Goal: Information Seeking & Learning: Learn about a topic

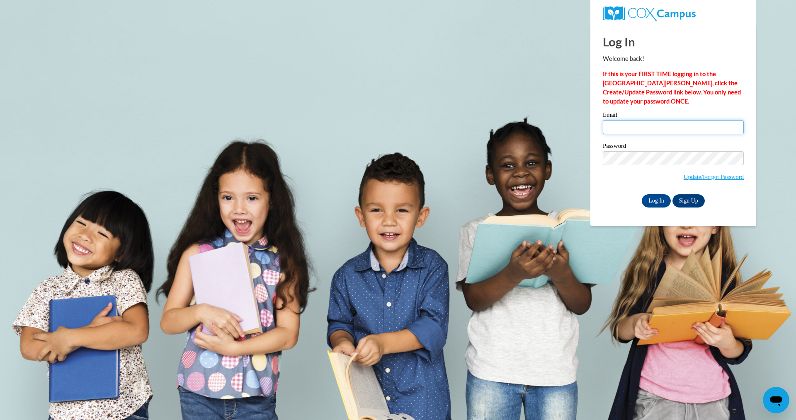
click at [634, 124] on input "Email" at bounding box center [673, 127] width 141 height 14
type input "jonescora67@myyahoo.com"
click at [660, 200] on input "Log In" at bounding box center [656, 200] width 29 height 13
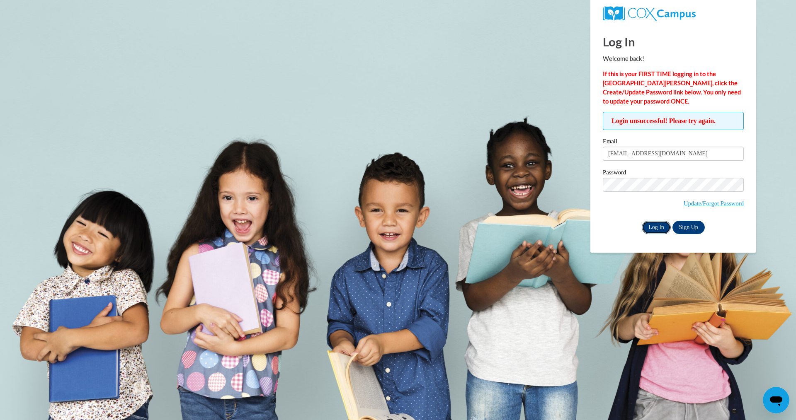
click at [657, 230] on input "Log In" at bounding box center [656, 227] width 29 height 13
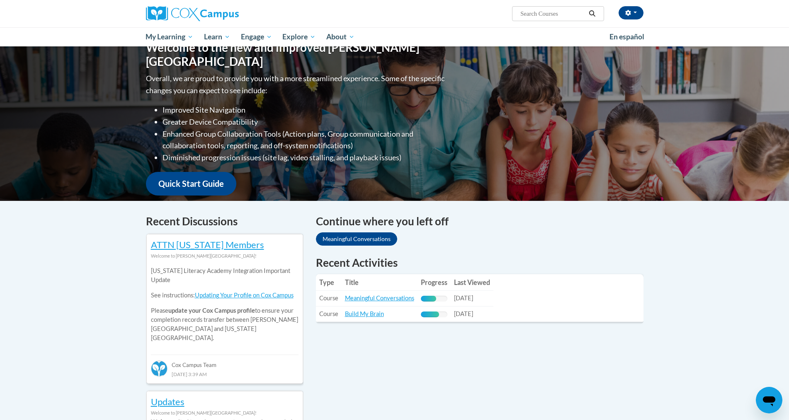
scroll to position [166, 0]
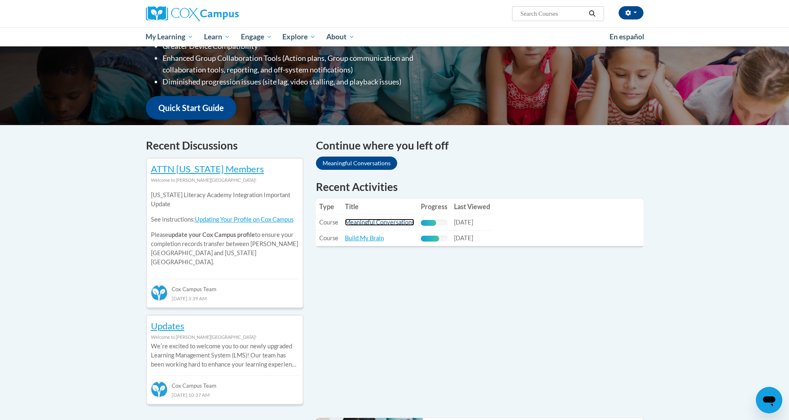
click at [386, 223] on link "Meaningful Conversations" at bounding box center [379, 222] width 69 height 7
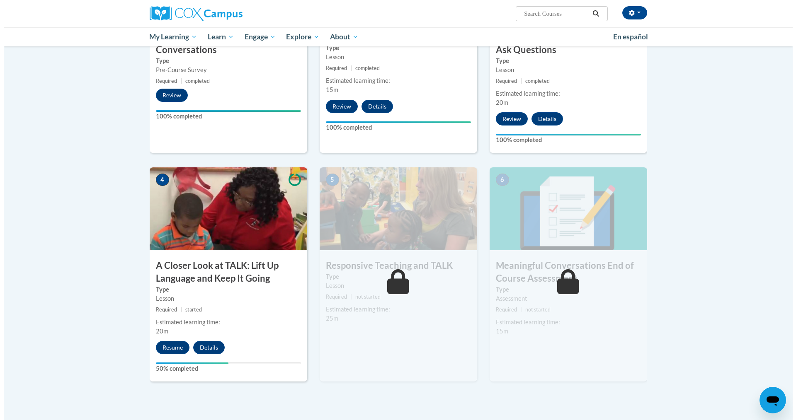
scroll to position [332, 0]
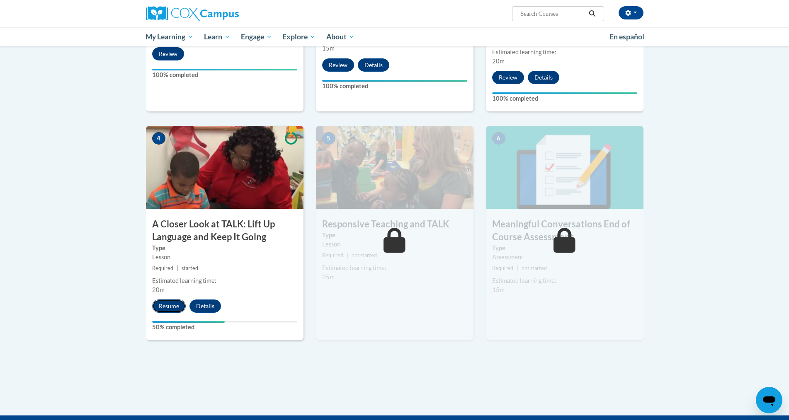
click at [175, 305] on button "Resume" at bounding box center [169, 306] width 34 height 13
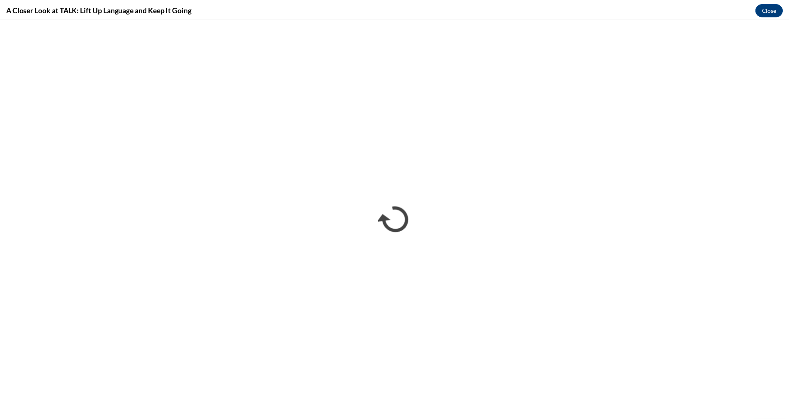
scroll to position [0, 0]
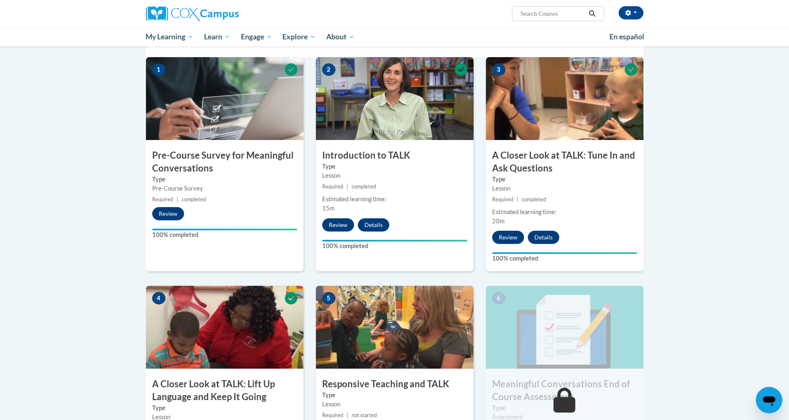
scroll to position [165, 0]
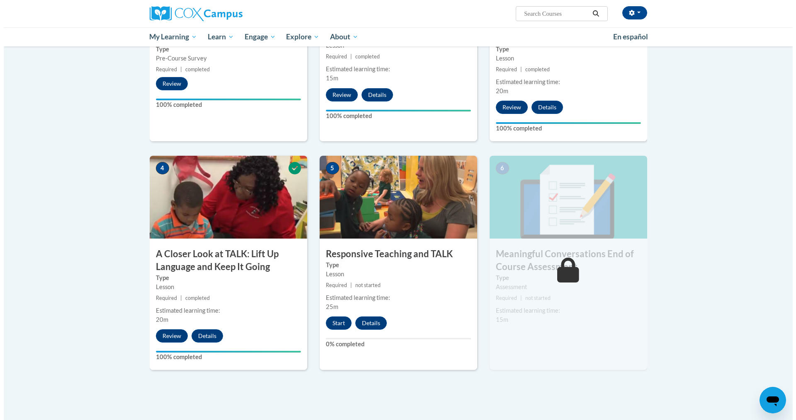
scroll to position [332, 0]
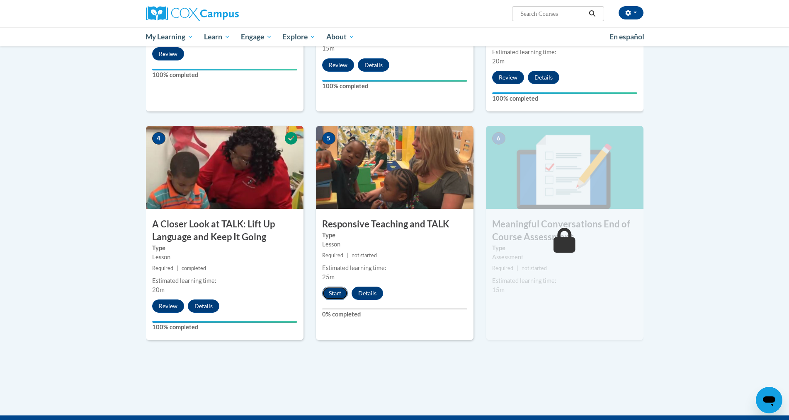
click at [336, 291] on button "Start" at bounding box center [335, 293] width 26 height 13
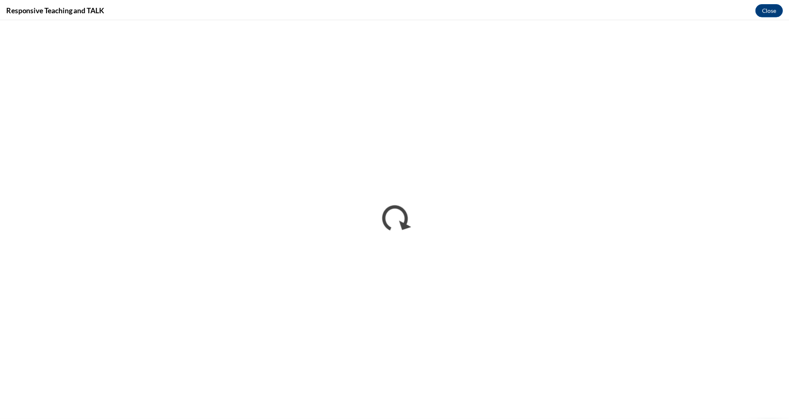
scroll to position [0, 0]
click at [773, 11] on button "Close" at bounding box center [776, 8] width 28 height 13
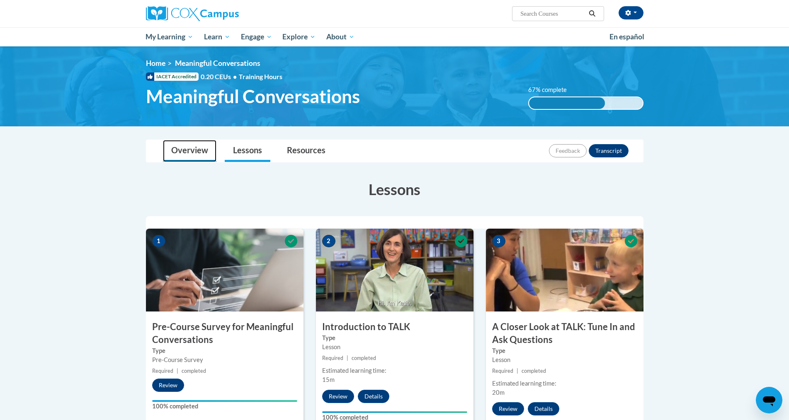
click at [184, 150] on link "Overview" at bounding box center [189, 151] width 53 height 22
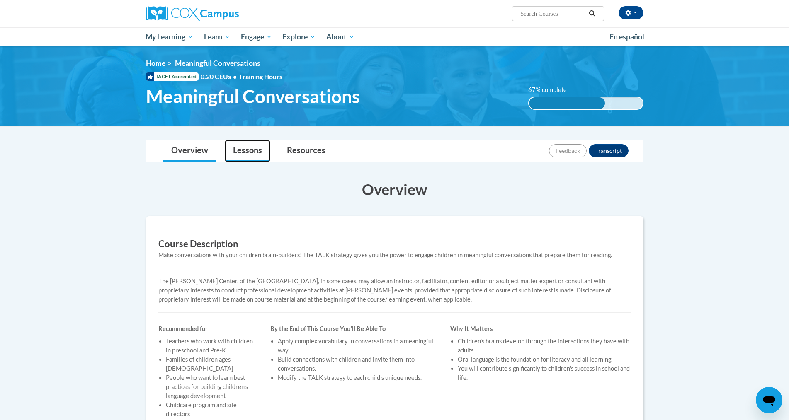
click at [245, 153] on link "Lessons" at bounding box center [248, 151] width 46 height 22
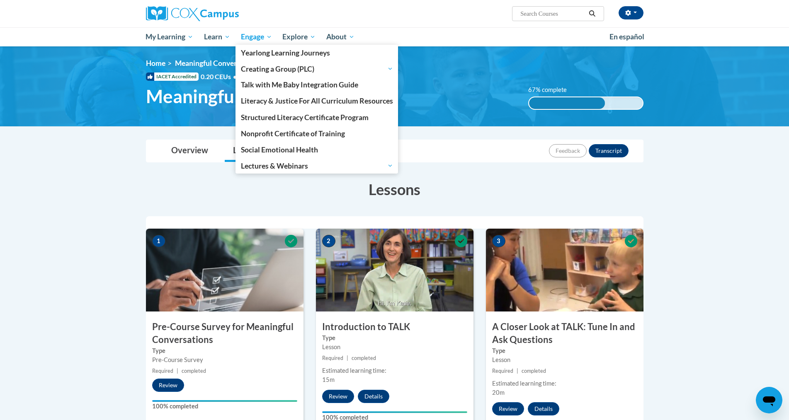
click at [252, 40] on span "Engage" at bounding box center [256, 37] width 31 height 10
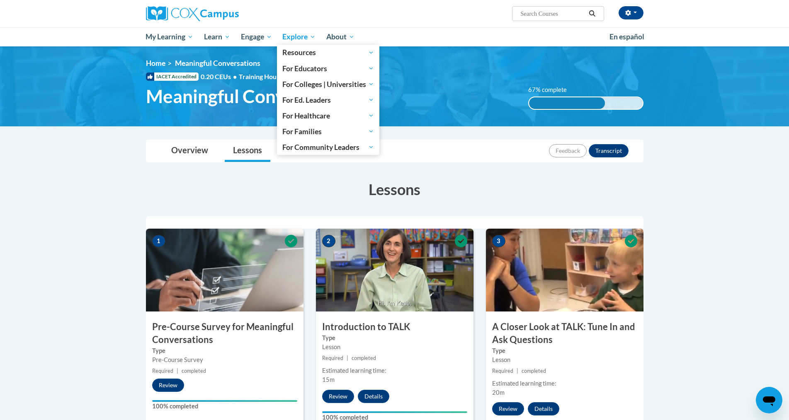
click at [304, 41] on span "Explore" at bounding box center [298, 37] width 33 height 10
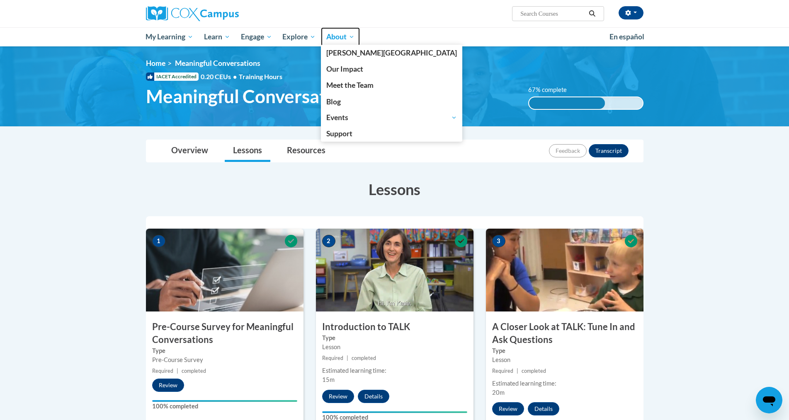
click at [351, 36] on span "About" at bounding box center [340, 37] width 28 height 10
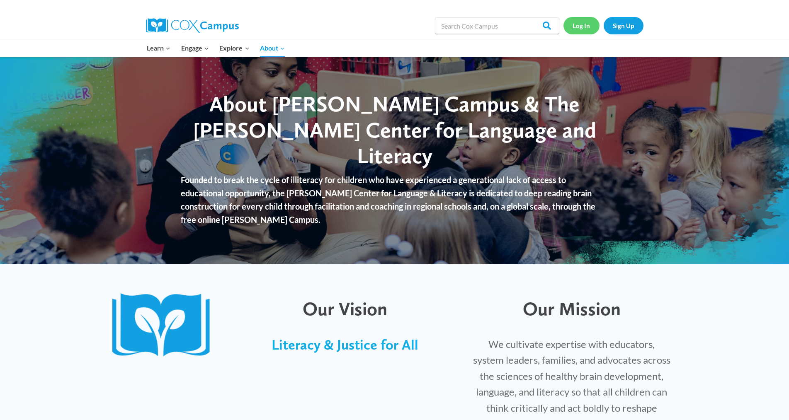
click at [579, 26] on link "Log In" at bounding box center [581, 25] width 36 height 17
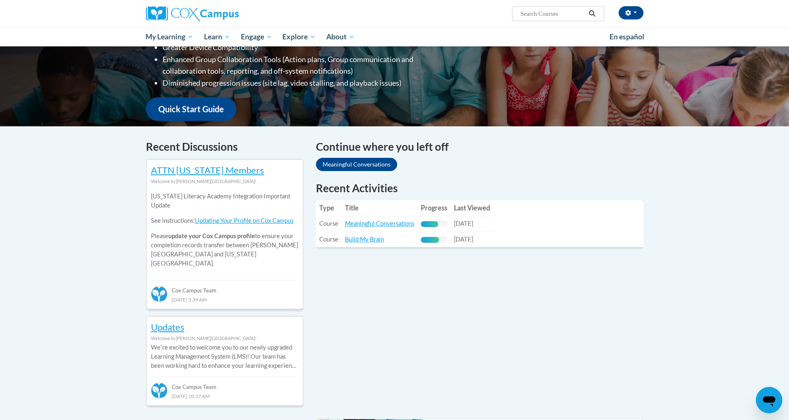
scroll to position [166, 0]
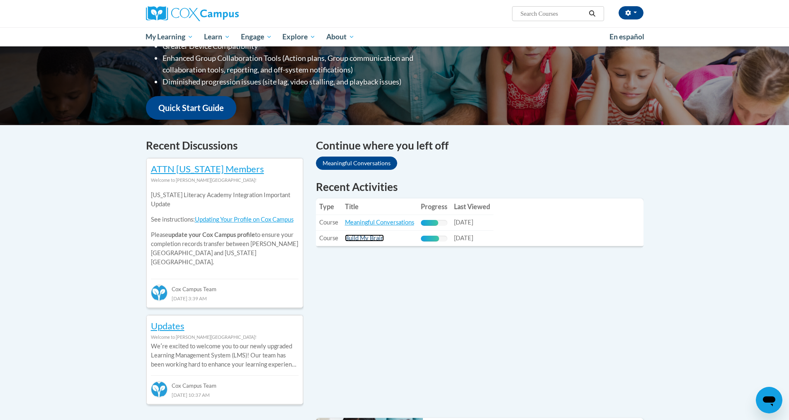
click at [372, 241] on link "Build My Brain" at bounding box center [364, 238] width 39 height 7
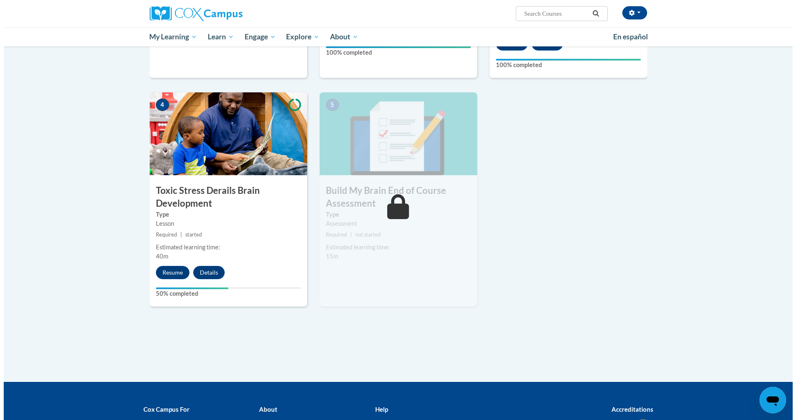
scroll to position [373, 0]
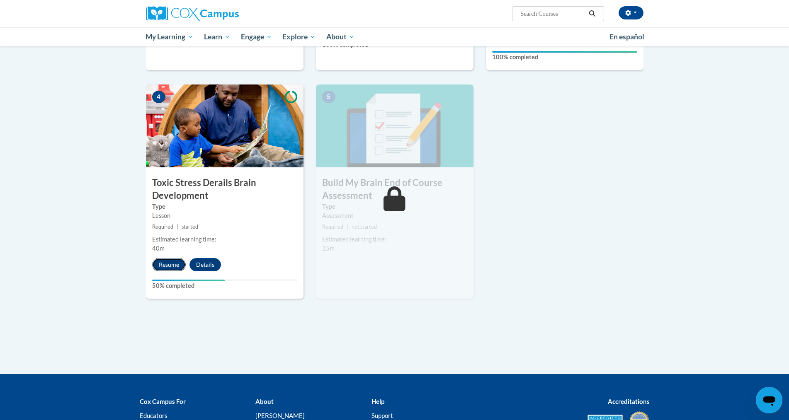
click at [167, 267] on button "Resume" at bounding box center [169, 264] width 34 height 13
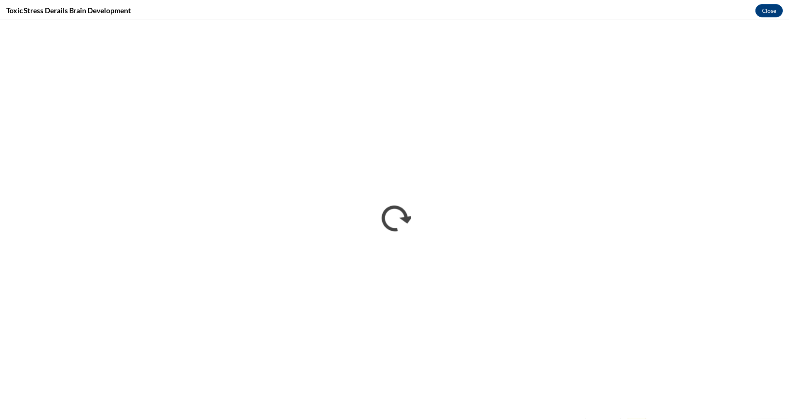
scroll to position [0, 0]
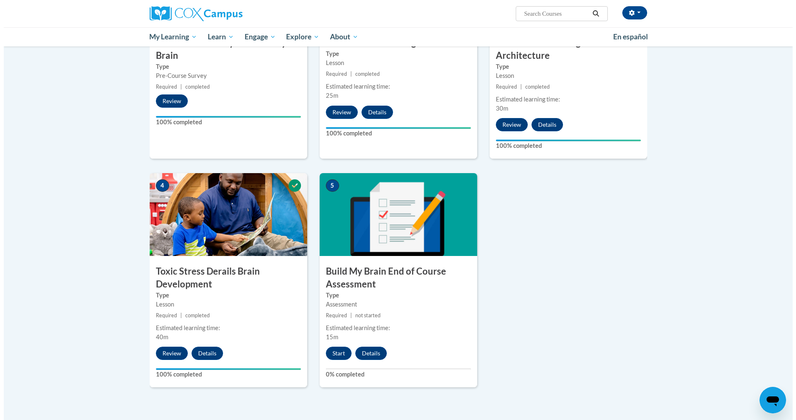
scroll to position [332, 0]
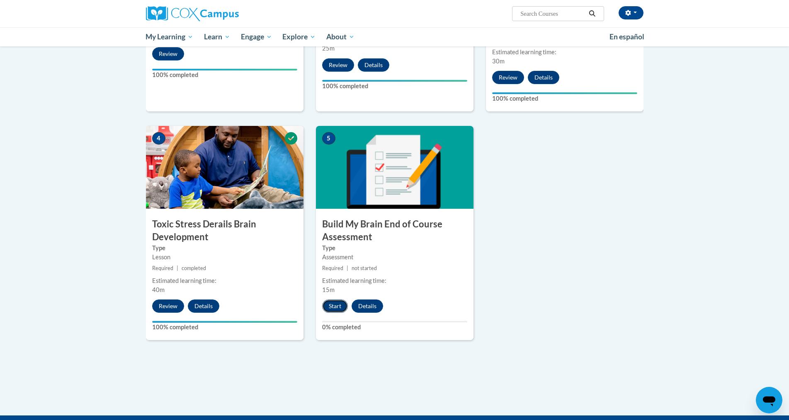
click at [338, 308] on button "Start" at bounding box center [335, 306] width 26 height 13
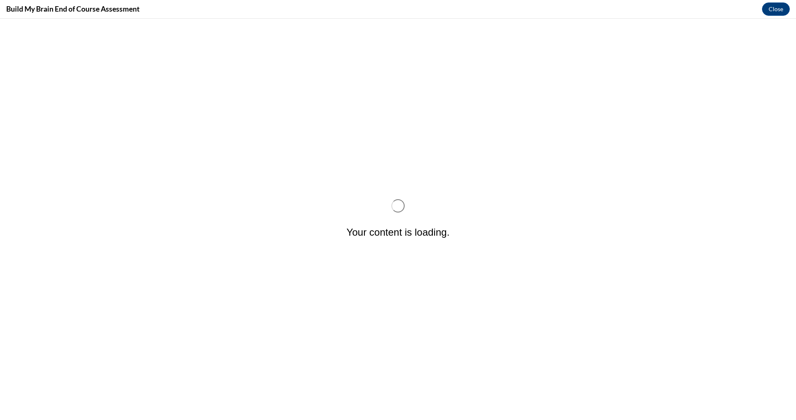
scroll to position [0, 0]
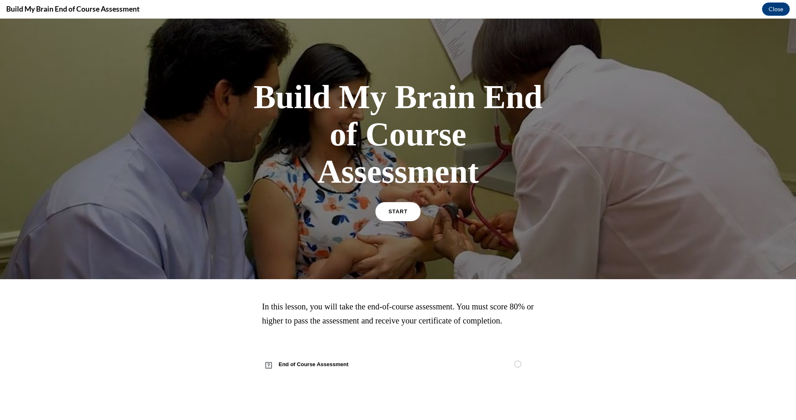
click at [396, 206] on link "START" at bounding box center [397, 211] width 45 height 19
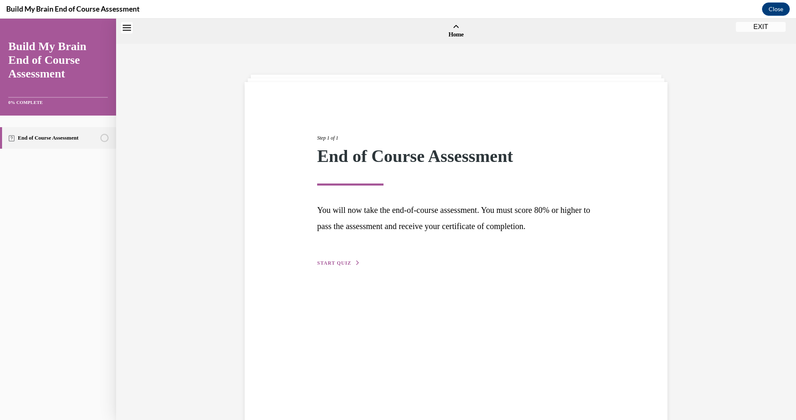
scroll to position [26, 0]
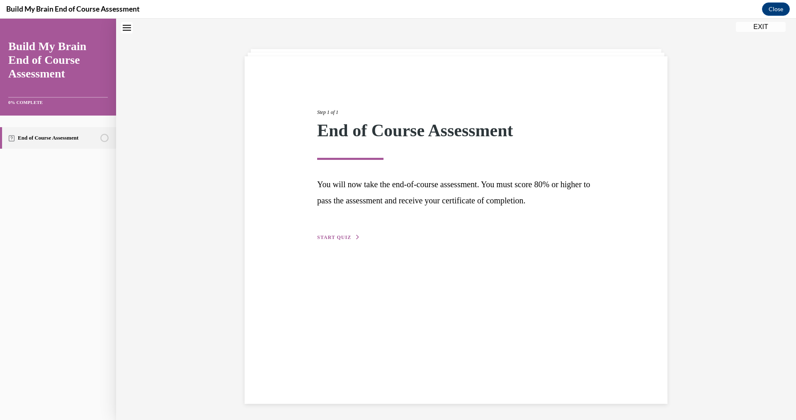
click at [330, 237] on span "START QUIZ" at bounding box center [334, 238] width 34 height 6
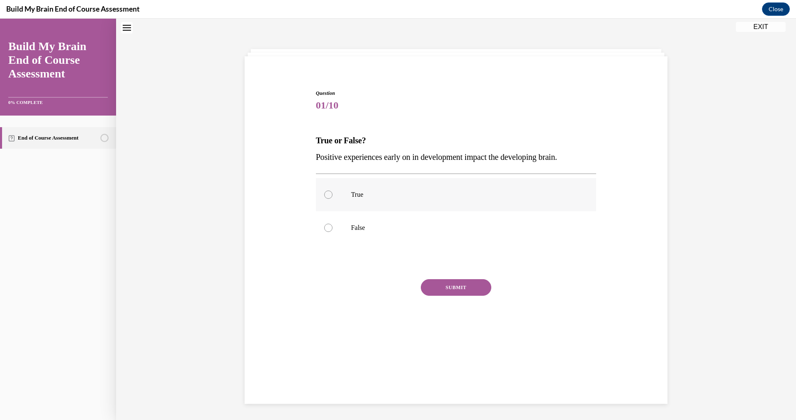
drag, startPoint x: 323, startPoint y: 194, endPoint x: 327, endPoint y: 194, distance: 4.6
click at [327, 194] on div at bounding box center [328, 195] width 8 height 8
click at [327, 194] on input "True" at bounding box center [328, 195] width 8 height 8
radio input "true"
click at [454, 286] on button "SUBMIT" at bounding box center [456, 287] width 70 height 17
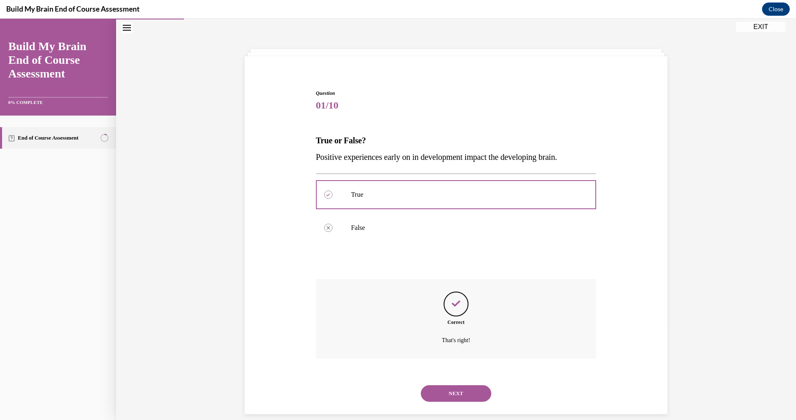
scroll to position [36, 0]
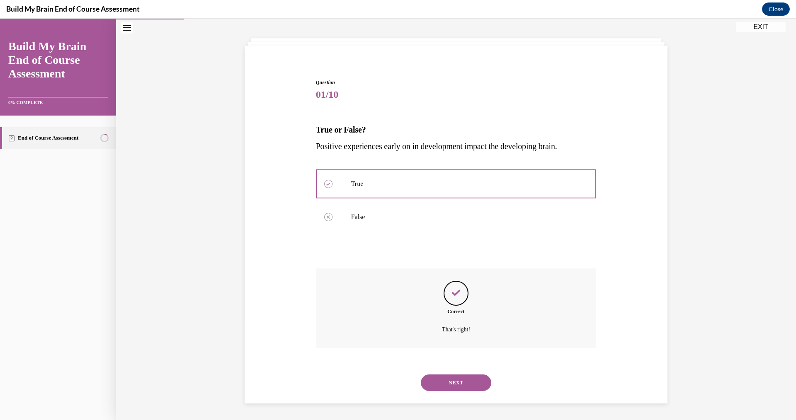
click at [457, 386] on button "NEXT" at bounding box center [456, 383] width 70 height 17
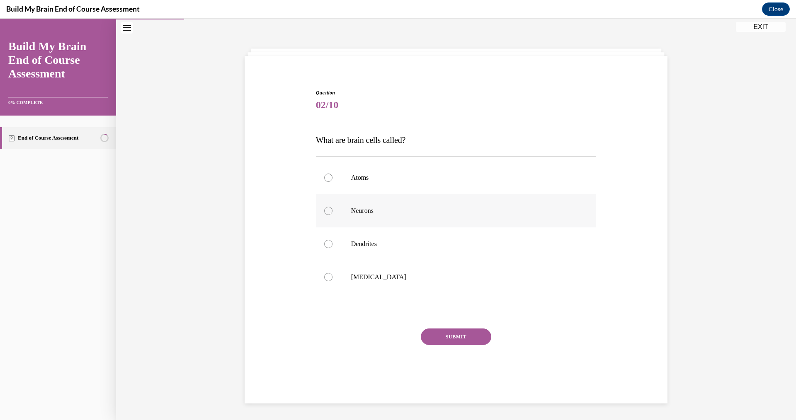
click at [324, 211] on div at bounding box center [328, 211] width 8 height 8
click at [324, 211] on input "Neurons" at bounding box center [328, 211] width 8 height 8
radio input "true"
click at [454, 336] on button "SUBMIT" at bounding box center [456, 337] width 70 height 17
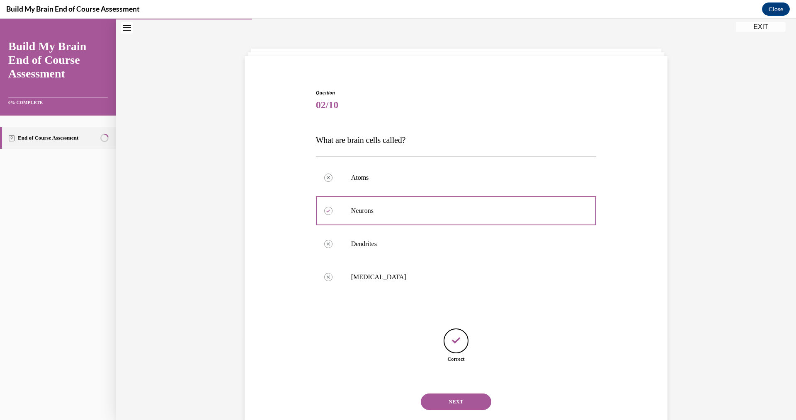
scroll to position [45, 0]
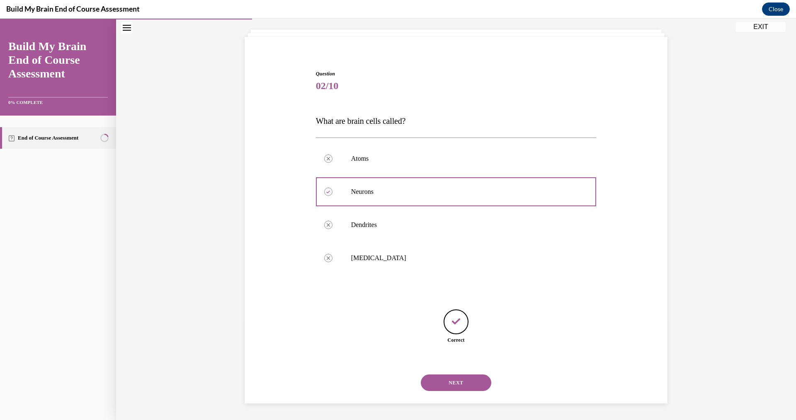
click at [456, 379] on button "NEXT" at bounding box center [456, 383] width 70 height 17
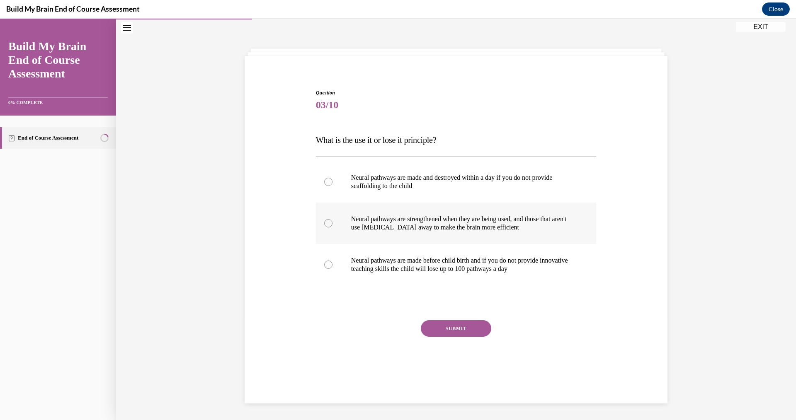
click at [324, 224] on div at bounding box center [328, 223] width 8 height 8
click at [324, 224] on input "Neural pathways are strengthened when they are being used, and those that aren'…" at bounding box center [328, 223] width 8 height 8
radio input "true"
click at [447, 327] on button "SUBMIT" at bounding box center [456, 328] width 70 height 17
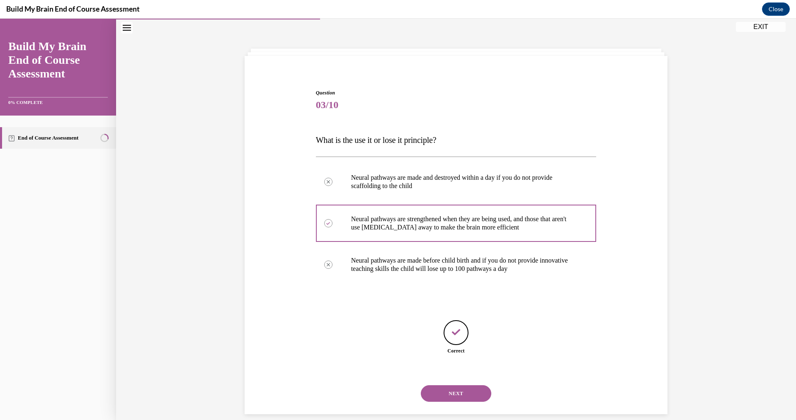
scroll to position [37, 0]
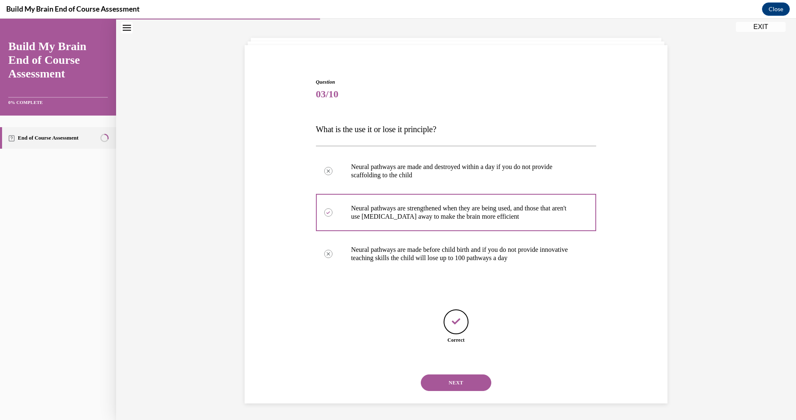
click at [445, 382] on button "NEXT" at bounding box center [456, 383] width 70 height 17
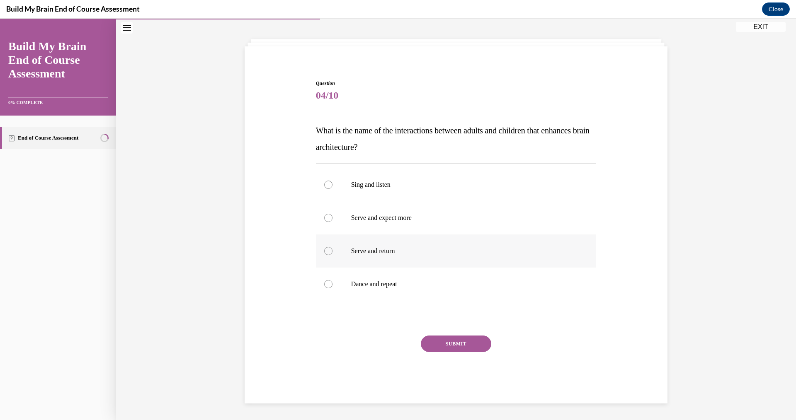
click at [325, 252] on div at bounding box center [328, 251] width 8 height 8
click at [325, 252] on input "Serve and return" at bounding box center [328, 251] width 8 height 8
radio input "true"
click at [437, 339] on button "SUBMIT" at bounding box center [456, 344] width 70 height 17
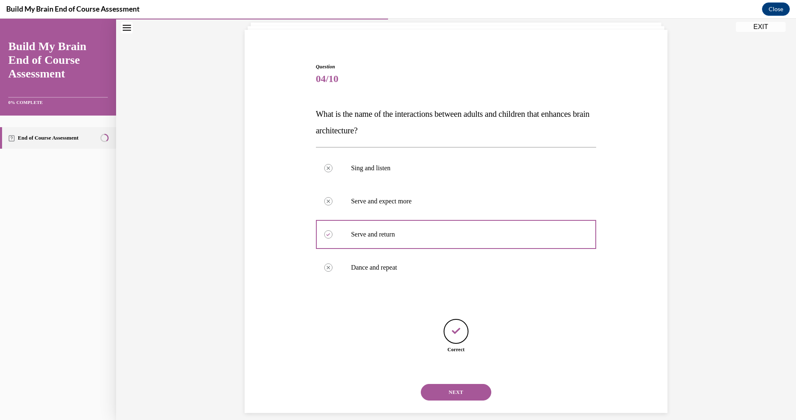
scroll to position [62, 0]
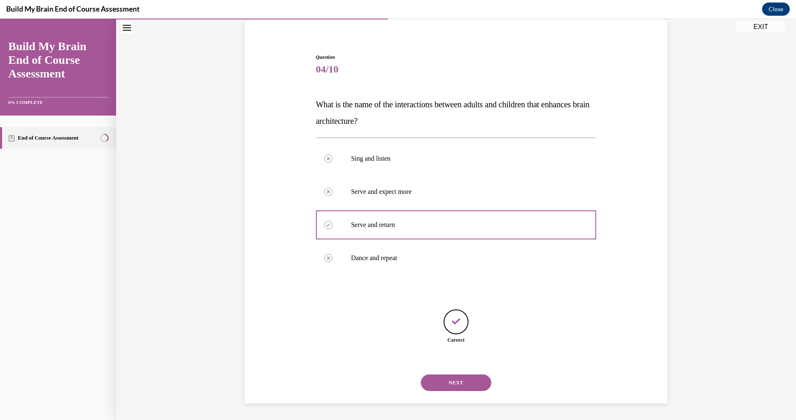
click at [453, 386] on button "NEXT" at bounding box center [456, 383] width 70 height 17
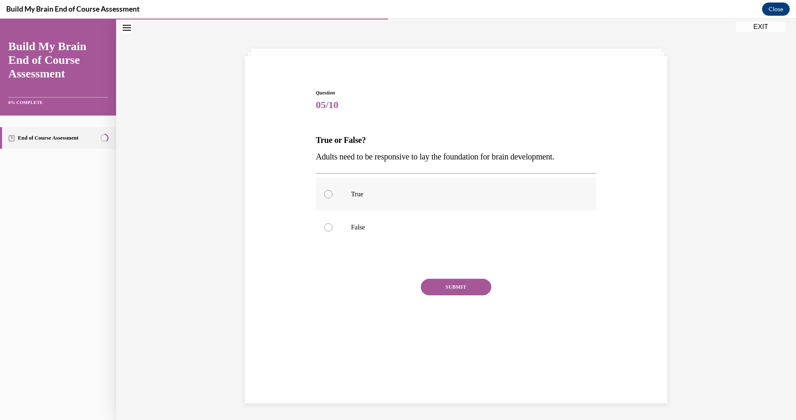
click at [328, 193] on div at bounding box center [328, 194] width 8 height 8
click at [328, 193] on input "True" at bounding box center [328, 194] width 8 height 8
radio input "true"
click at [445, 287] on button "SUBMIT" at bounding box center [456, 287] width 70 height 17
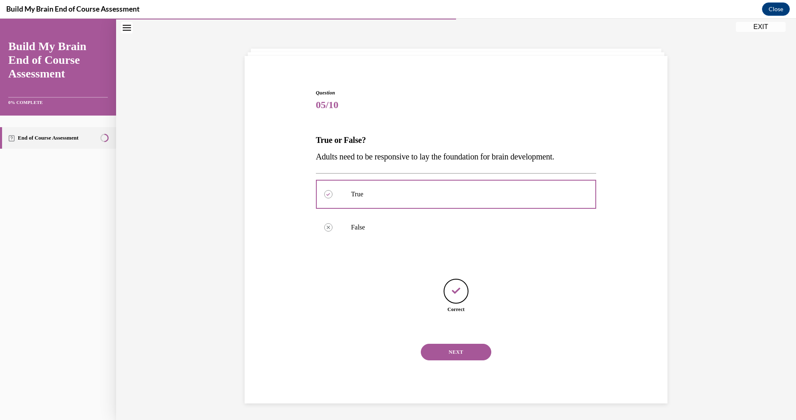
click at [434, 349] on button "NEXT" at bounding box center [456, 352] width 70 height 17
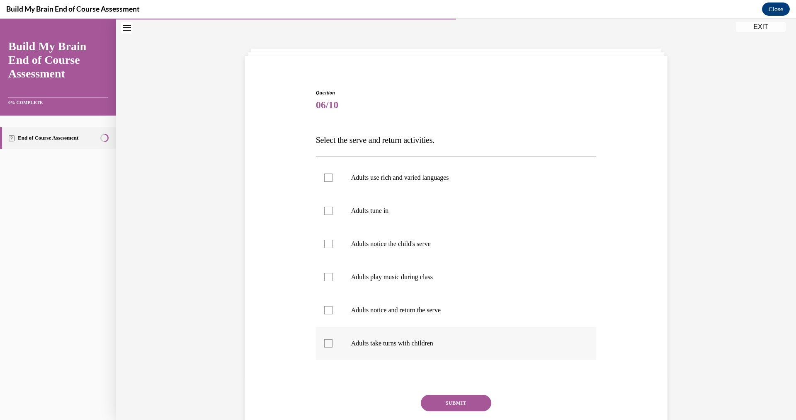
click at [324, 342] on div at bounding box center [328, 344] width 8 height 8
click at [324, 342] on input "Adults take turns with children" at bounding box center [328, 344] width 8 height 8
checkbox input "true"
click at [325, 314] on div at bounding box center [328, 310] width 8 height 8
click at [325, 314] on input "Adults notice and return the serve" at bounding box center [328, 310] width 8 height 8
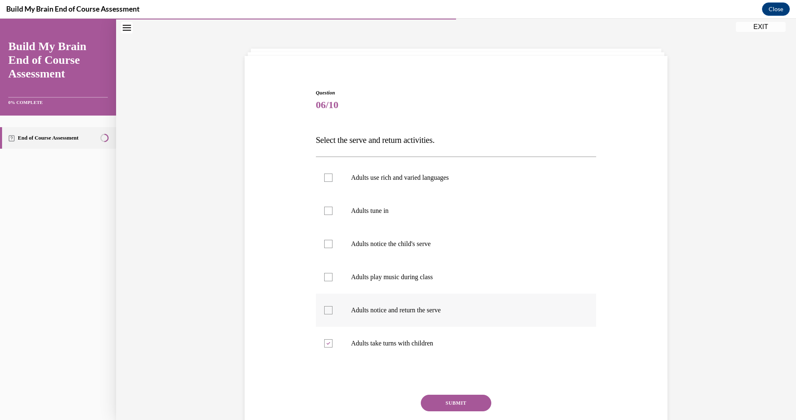
checkbox input "true"
click at [326, 245] on div at bounding box center [328, 244] width 8 height 8
click at [326, 245] on input "Adults notice the child's serve" at bounding box center [328, 244] width 8 height 8
checkbox input "true"
click at [324, 211] on div at bounding box center [328, 211] width 8 height 8
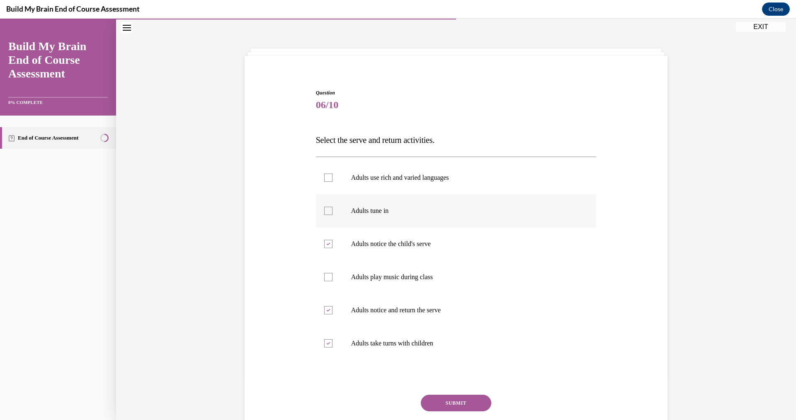
click at [324, 211] on input "Adults tune in" at bounding box center [328, 211] width 8 height 8
checkbox input "true"
click at [326, 178] on div at bounding box center [328, 178] width 8 height 8
click at [326, 178] on input "Adults use rich and varied languages" at bounding box center [328, 178] width 8 height 8
checkbox input "true"
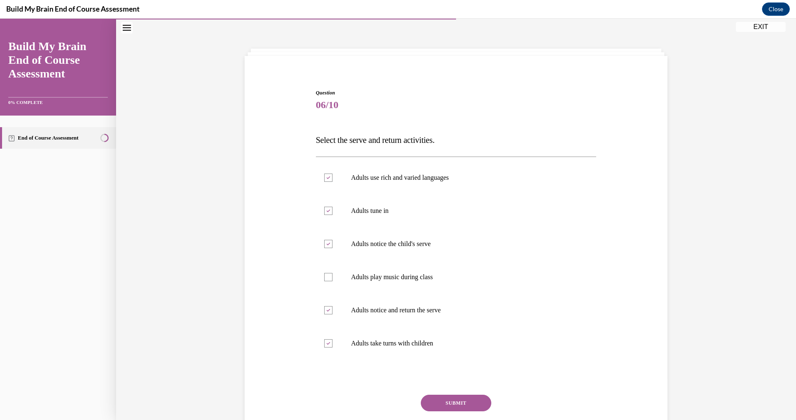
click at [446, 404] on button "SUBMIT" at bounding box center [456, 403] width 70 height 17
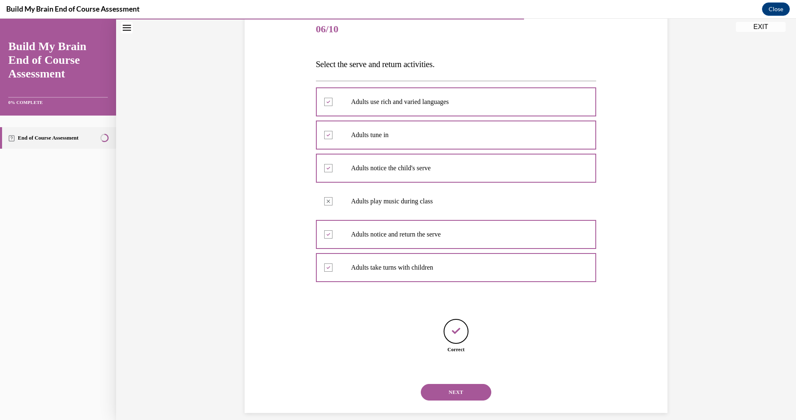
scroll to position [112, 0]
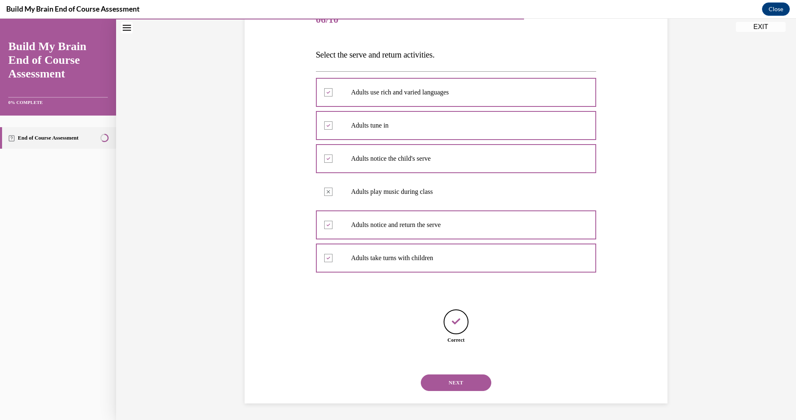
click at [454, 387] on button "NEXT" at bounding box center [456, 383] width 70 height 17
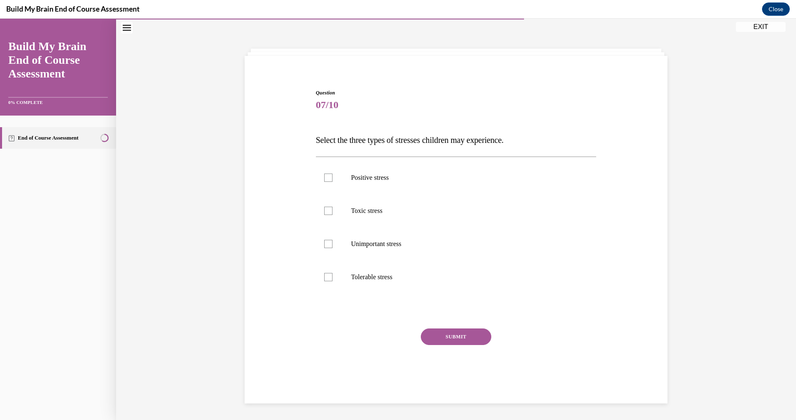
scroll to position [26, 0]
click at [324, 214] on div at bounding box center [328, 211] width 8 height 8
click at [324, 214] on input "Toxic stress" at bounding box center [328, 211] width 8 height 8
checkbox input "true"
click at [324, 240] on div at bounding box center [328, 244] width 8 height 8
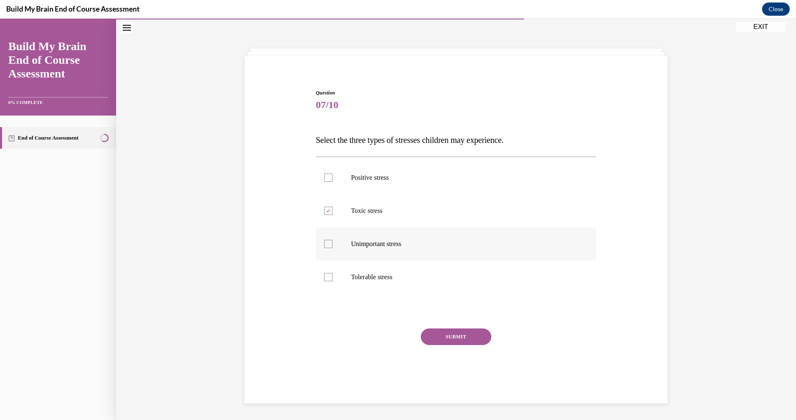
click at [324, 240] on input "Unimportant stress" at bounding box center [328, 244] width 8 height 8
checkbox input "true"
drag, startPoint x: 323, startPoint y: 277, endPoint x: 328, endPoint y: 279, distance: 4.6
click at [328, 279] on div at bounding box center [328, 277] width 8 height 8
click at [328, 279] on input "Tolerable stress" at bounding box center [328, 277] width 8 height 8
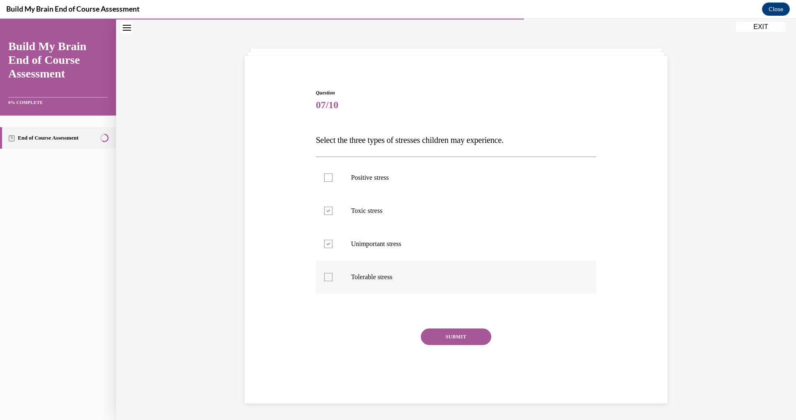
checkbox input "true"
click at [450, 335] on button "SUBMIT" at bounding box center [456, 337] width 70 height 17
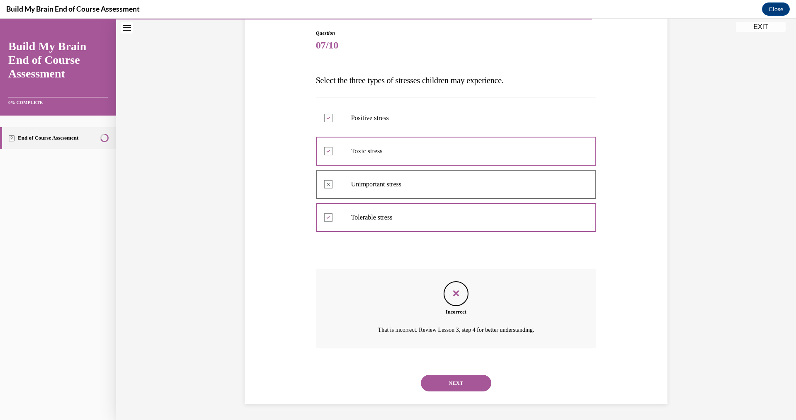
scroll to position [86, 0]
click at [449, 380] on button "NEXT" at bounding box center [456, 383] width 70 height 17
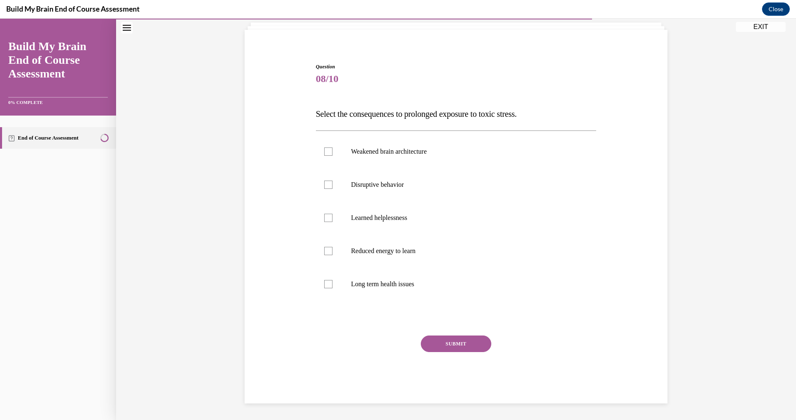
scroll to position [52, 0]
click at [326, 185] on div at bounding box center [328, 185] width 8 height 8
click at [326, 185] on input "Disruptive behavior" at bounding box center [328, 185] width 8 height 8
checkbox input "true"
click at [325, 285] on div at bounding box center [328, 284] width 8 height 8
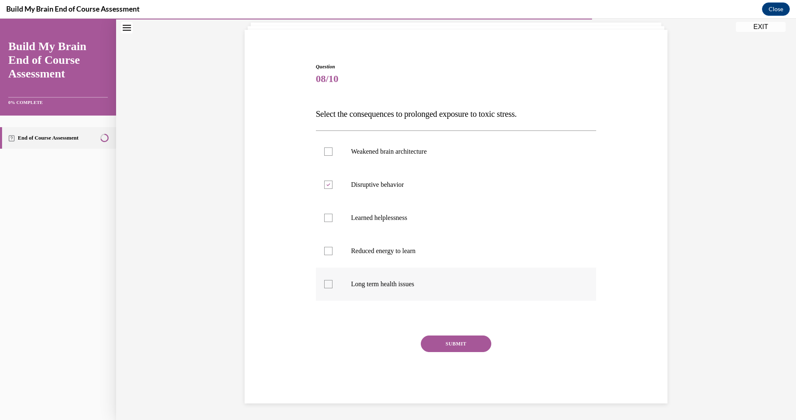
click at [325, 285] on input "Long term health issues" at bounding box center [328, 284] width 8 height 8
checkbox input "true"
click at [324, 154] on div at bounding box center [328, 152] width 8 height 8
click at [324, 154] on input "Weakened brain architecture" at bounding box center [328, 152] width 8 height 8
checkbox input "true"
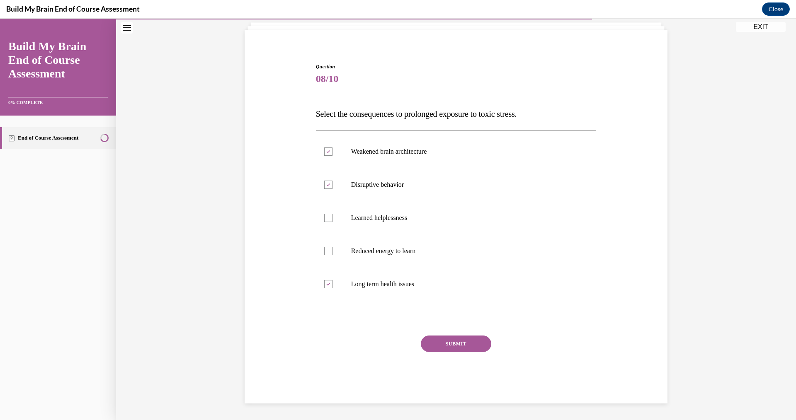
drag, startPoint x: 448, startPoint y: 343, endPoint x: 444, endPoint y: 342, distance: 4.7
click at [449, 342] on button "SUBMIT" at bounding box center [456, 344] width 70 height 17
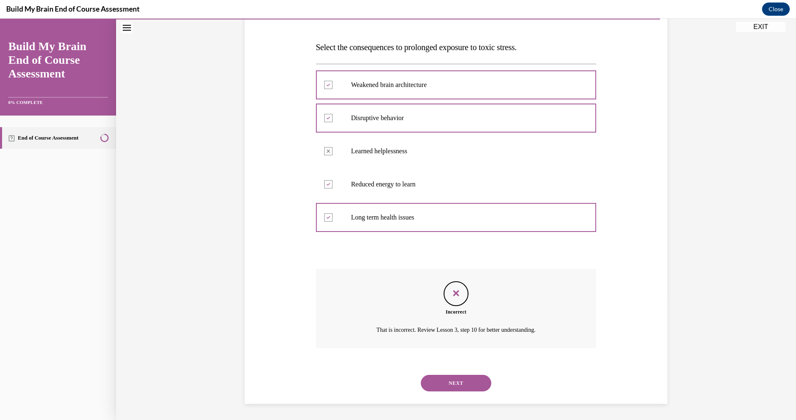
scroll to position [119, 0]
click at [444, 383] on button "NEXT" at bounding box center [456, 383] width 70 height 17
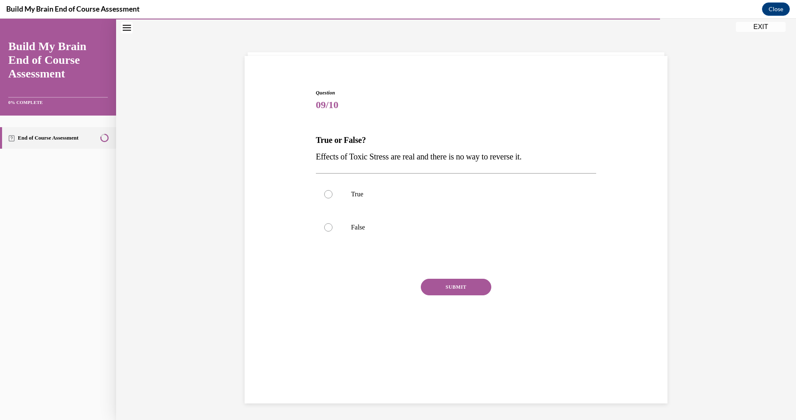
scroll to position [26, 0]
click at [325, 228] on div at bounding box center [328, 227] width 8 height 8
click at [325, 228] on input "False" at bounding box center [328, 227] width 8 height 8
radio input "true"
click at [441, 289] on button "SUBMIT" at bounding box center [456, 287] width 70 height 17
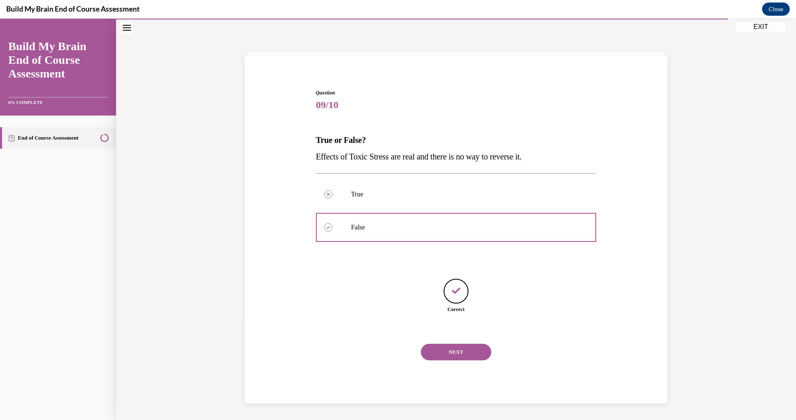
click at [452, 354] on button "NEXT" at bounding box center [456, 352] width 70 height 17
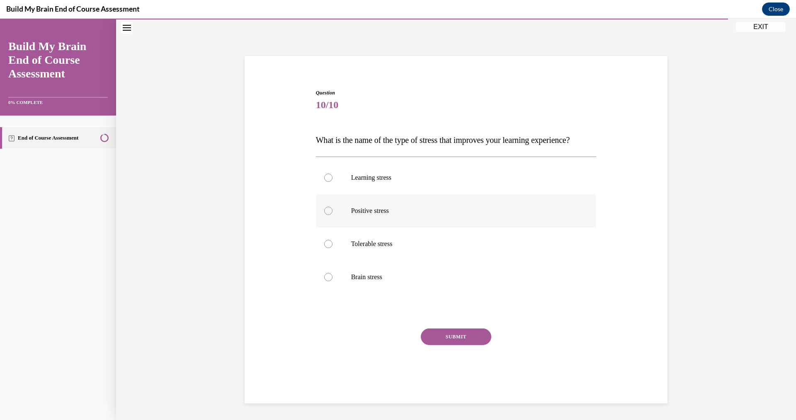
click at [325, 215] on div at bounding box center [328, 211] width 8 height 8
click at [325, 215] on input "Positive stress" at bounding box center [328, 211] width 8 height 8
radio input "true"
click at [447, 345] on button "SUBMIT" at bounding box center [456, 337] width 70 height 17
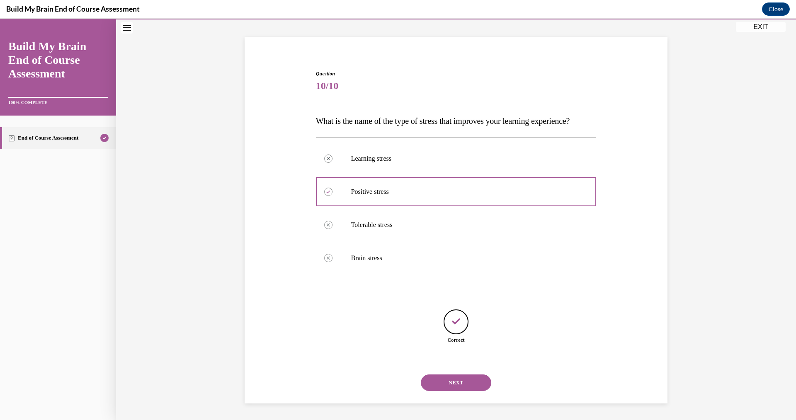
scroll to position [62, 0]
click at [449, 381] on button "NEXT" at bounding box center [456, 383] width 70 height 17
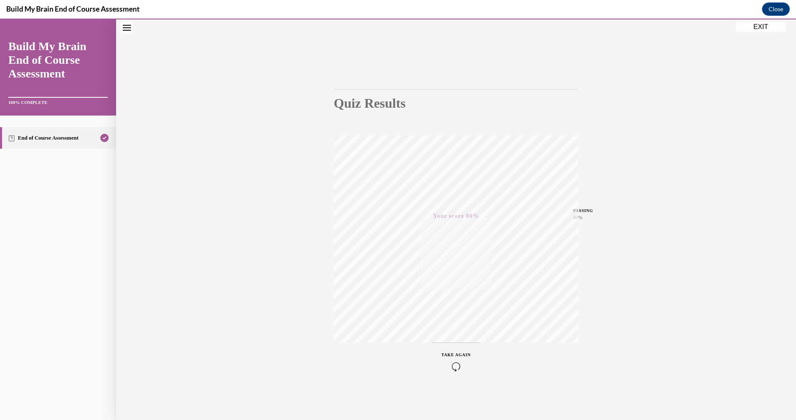
click at [764, 26] on button "EXIT" at bounding box center [761, 27] width 50 height 10
